Goal: Find specific page/section: Find specific page/section

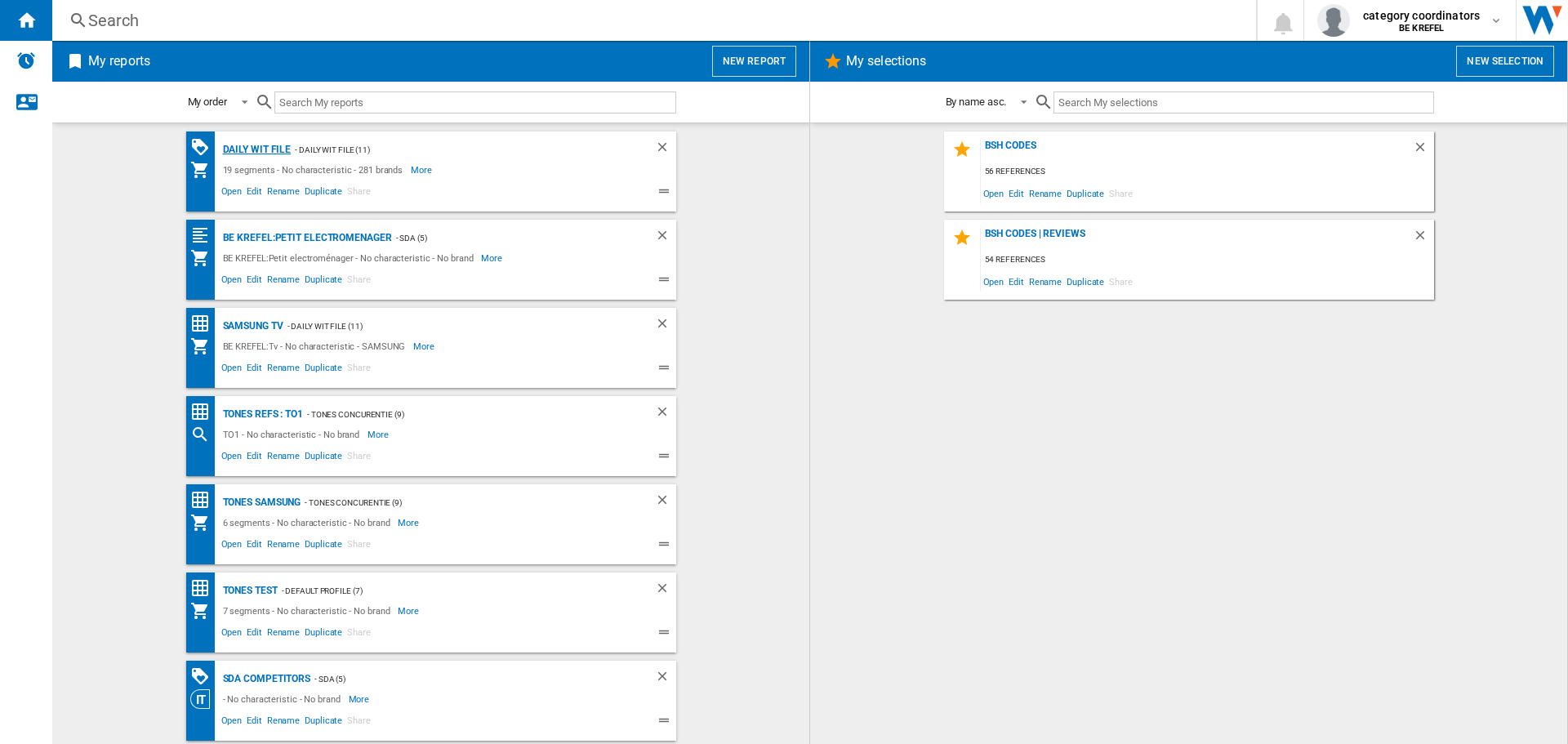
click at [235, 144] on div "Daily WIT file" at bounding box center [256, 150] width 72 height 21
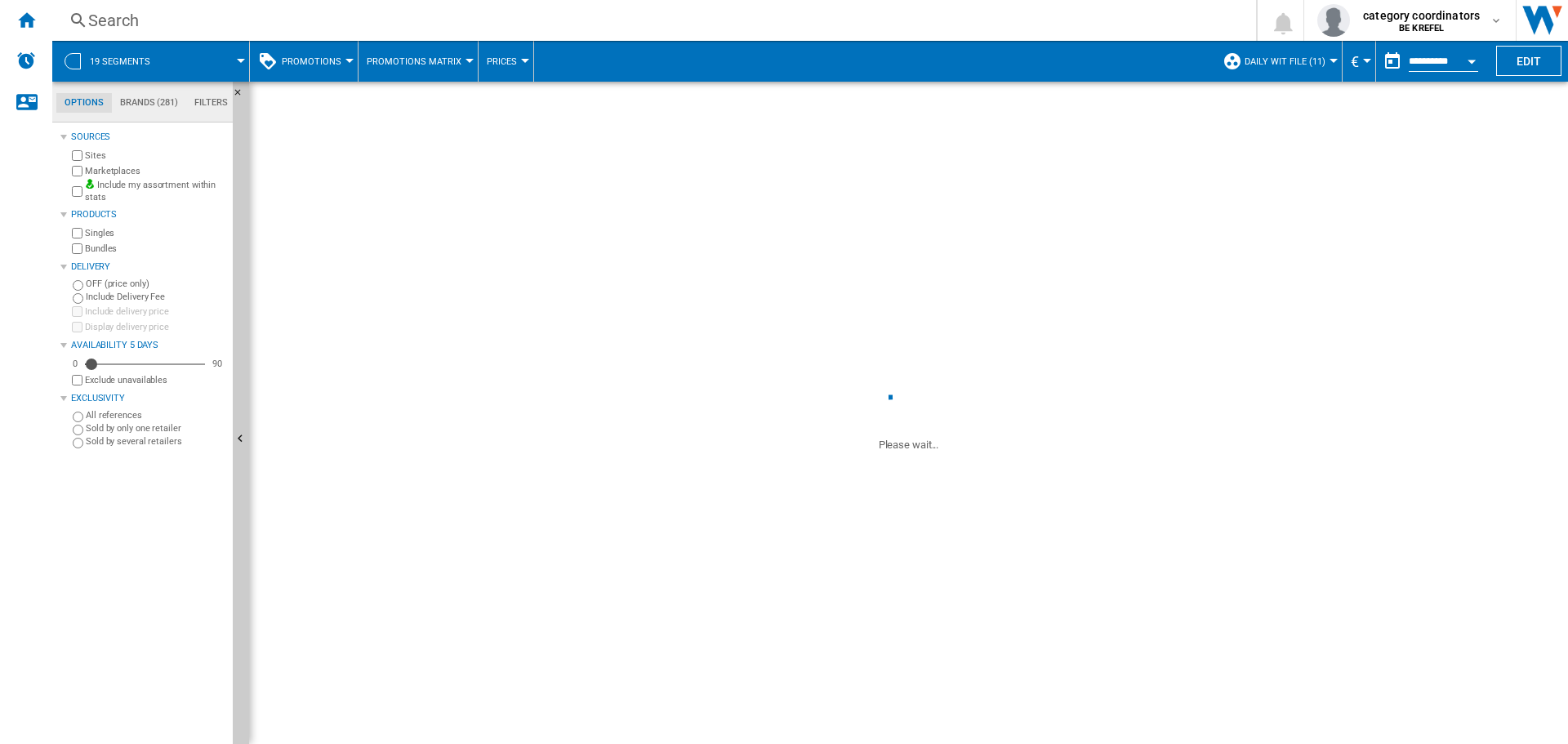
click at [327, 71] on button "Promotions" at bounding box center [315, 62] width 68 height 41
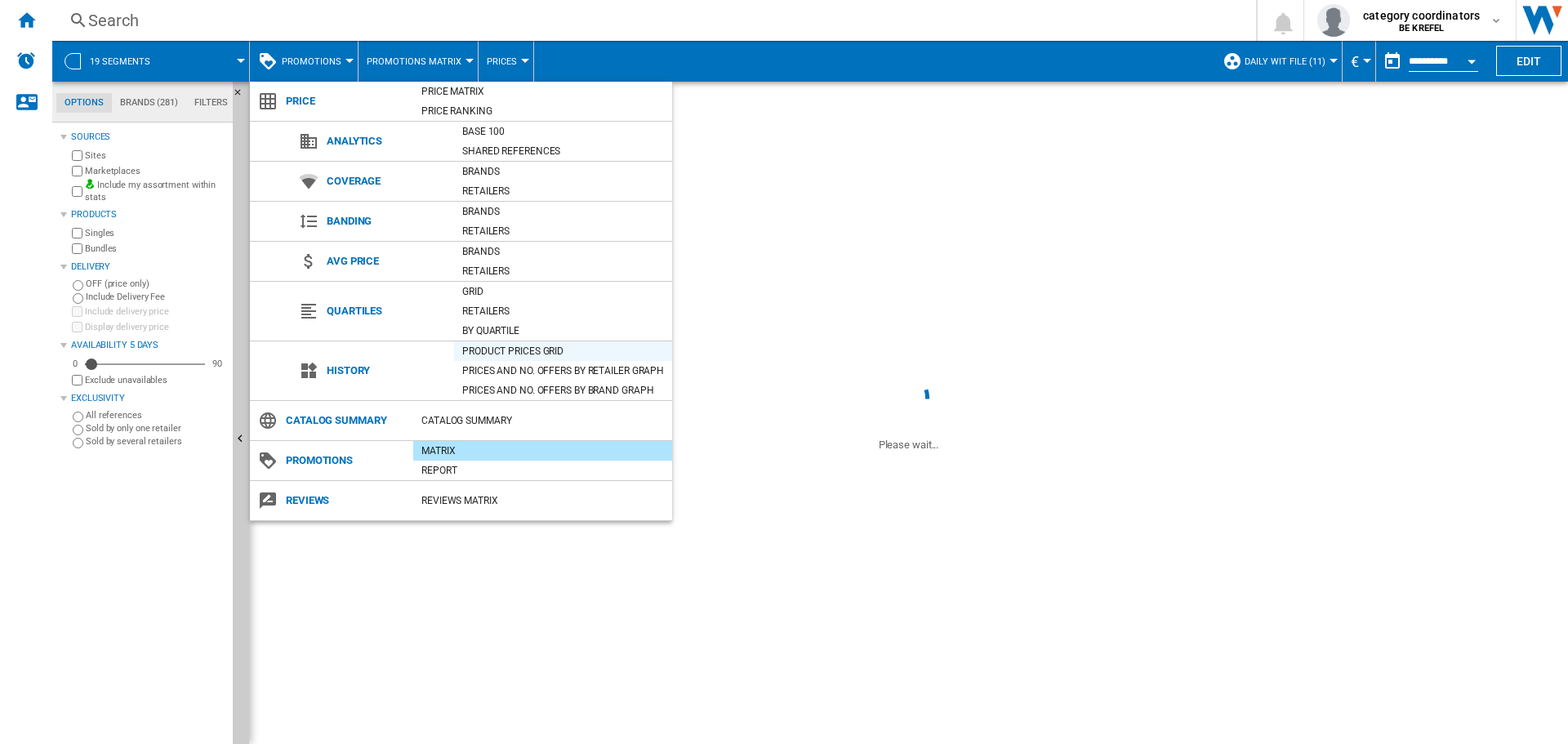
click at [525, 351] on div "Product prices grid" at bounding box center [563, 350] width 218 height 17
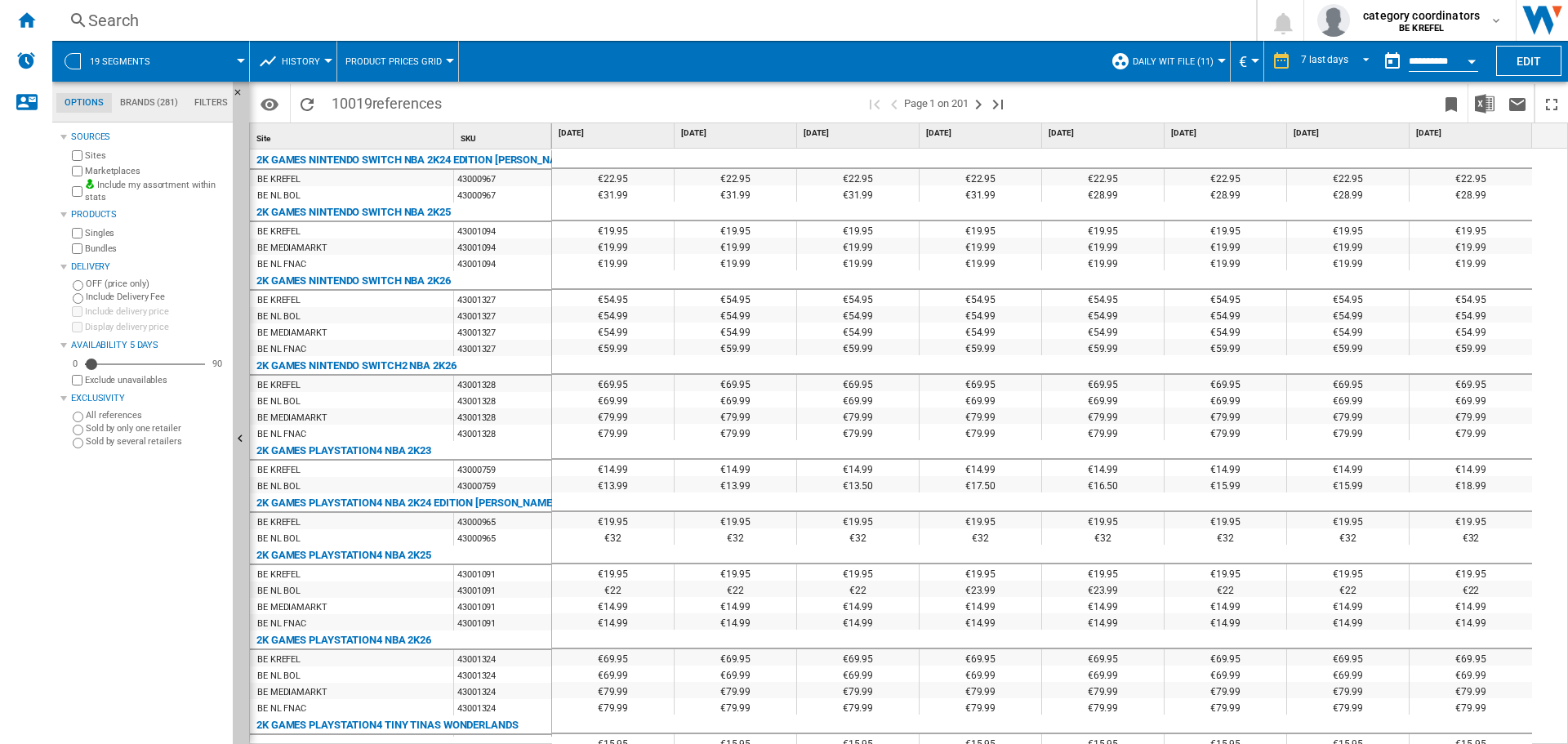
click at [67, 20] on div "Search Search" at bounding box center [641, 20] width 1178 height 23
click at [68, 19] on div "Search Search" at bounding box center [641, 20] width 1178 height 23
click at [135, 17] on div "Search" at bounding box center [650, 20] width 1125 height 23
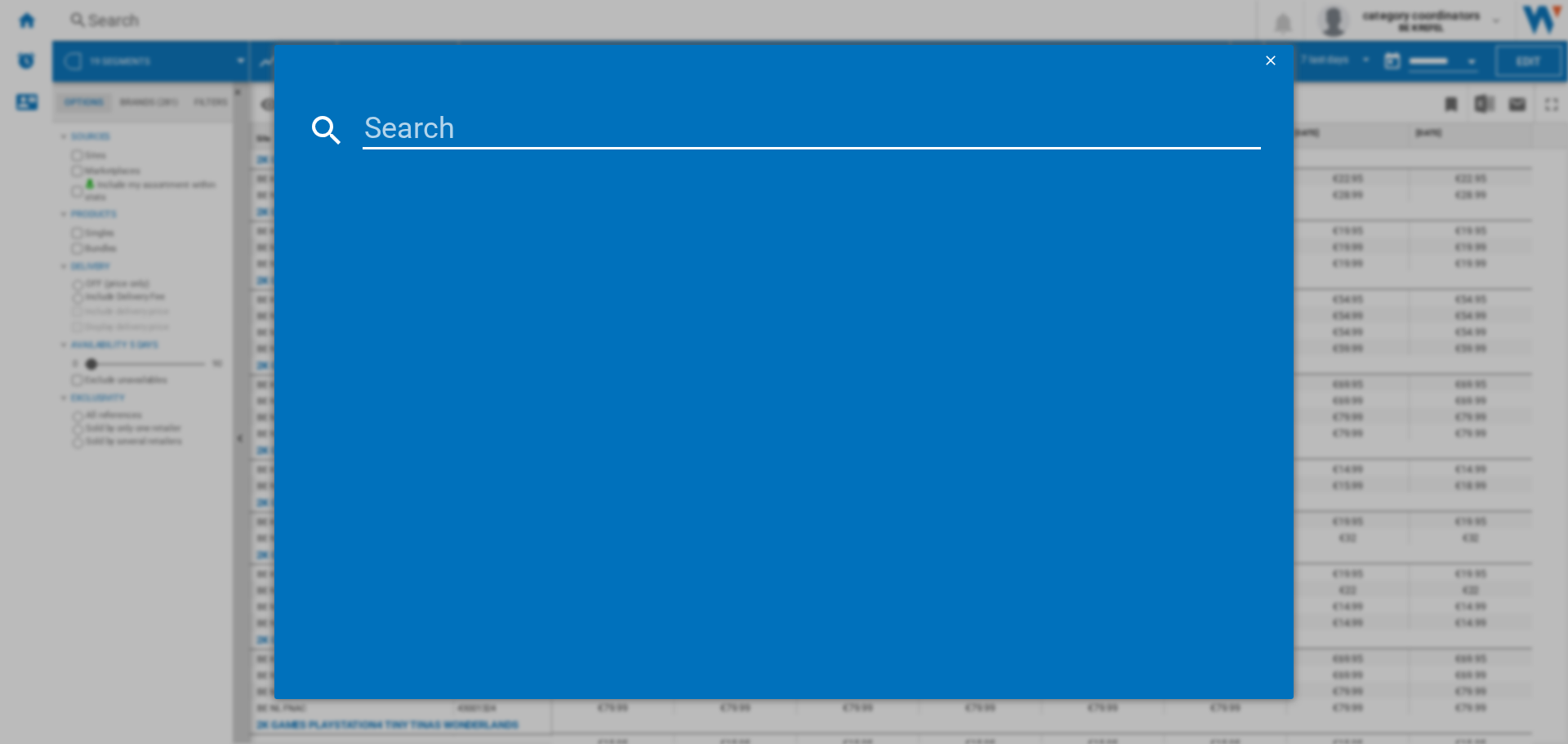
click at [407, 134] on input at bounding box center [811, 130] width 898 height 39
paste input "HBA514BS3"
type input "HBA514BS3"
click at [447, 229] on div "BOSCH HBA514BS3 INOX" at bounding box center [795, 235] width 882 height 17
